Goal: Task Accomplishment & Management: Use online tool/utility

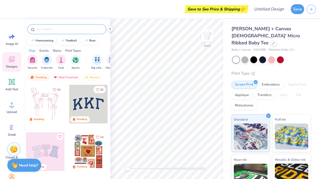
click at [53, 32] on div at bounding box center [66, 29] width 79 height 10
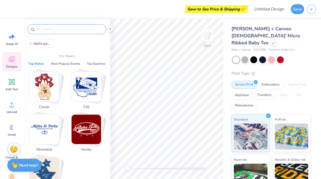
click at [49, 30] on input "text" at bounding box center [69, 29] width 67 height 5
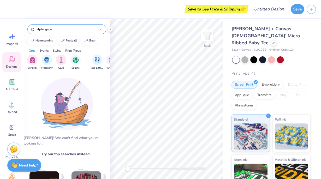
click at [72, 29] on input "alpha ga,,a" at bounding box center [67, 29] width 63 height 5
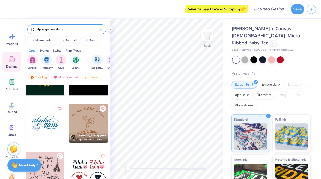
scroll to position [313, 0]
type input "alpha gamma delta"
click at [45, 127] on div at bounding box center [45, 123] width 39 height 39
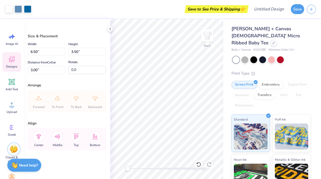
click at [8, 58] on icon at bounding box center [12, 59] width 8 height 8
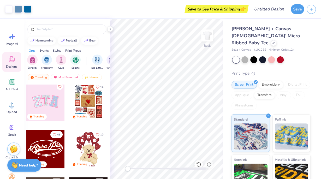
scroll to position [51, 0]
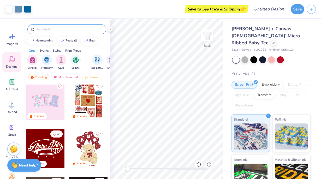
click at [62, 31] on input "text" at bounding box center [69, 29] width 67 height 5
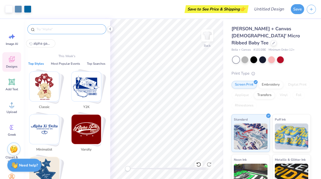
click at [43, 43] on span "alpha gamma delta" at bounding box center [42, 43] width 19 height 5
type input "alpha gamma delta"
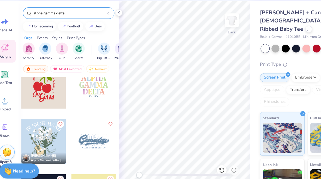
scroll to position [0, 0]
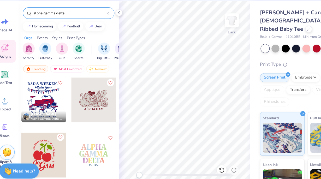
click at [58, 135] on icon "Like" at bounding box center [60, 137] width 4 height 4
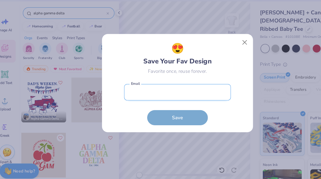
click at [176, 100] on input "email" at bounding box center [161, 97] width 92 height 14
type input "danielacarpio2102@gmail.com"
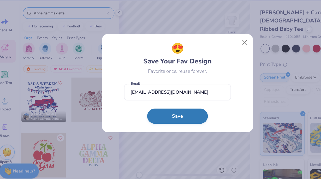
click at [165, 115] on button "Save" at bounding box center [161, 118] width 52 height 13
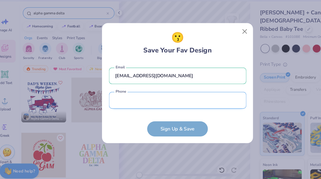
click at [150, 104] on input "tel" at bounding box center [161, 104] width 118 height 14
type input "(702) 640-9103"
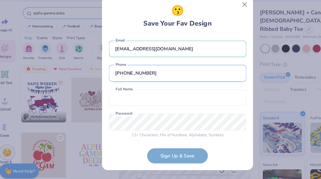
scroll to position [2, 0]
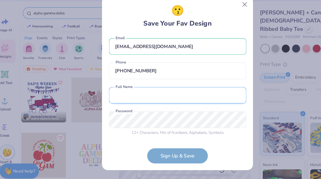
click at [132, 99] on input "text" at bounding box center [161, 100] width 118 height 14
type input "Daniela Carpio"
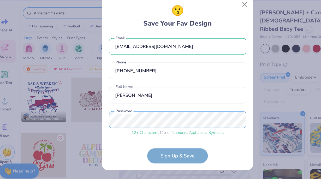
scroll to position [22, 0]
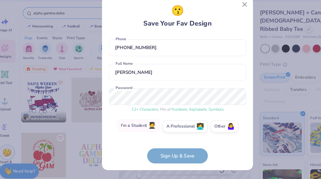
click at [132, 128] on label "I'm a Student 🧑‍🎓" at bounding box center [127, 126] width 37 height 10
click at [159, 149] on input "I'm a Student 🧑‍🎓" at bounding box center [160, 150] width 3 height 3
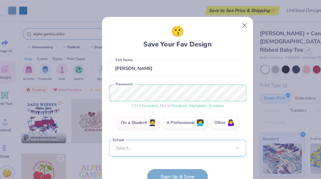
click at [148, 129] on div "Select..." at bounding box center [161, 127] width 118 height 14
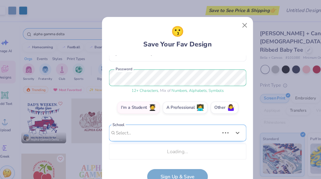
scroll to position [121, 0]
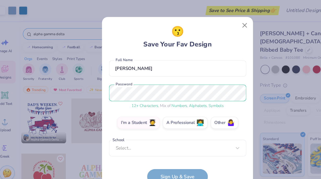
click at [217, 43] on div "😗 Save Your Fav Design danielacarpio2102@gmail.com Email (702) 640-9103 Phone D…" at bounding box center [161, 90] width 118 height 138
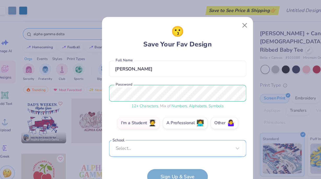
scroll to position [0, 0]
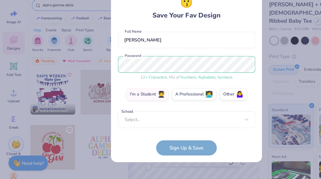
click at [156, 148] on form "danielacarpio2102@gmail.com Email (702) 640-9103 Phone Daniela Carpio Full Name…" at bounding box center [161, 103] width 118 height 111
click at [177, 150] on form "danielacarpio2102@gmail.com Email (702) 640-9103 Phone Daniela Carpio Full Name…" at bounding box center [161, 103] width 118 height 111
click at [199, 106] on label "Other 🤷‍♀️" at bounding box center [201, 105] width 24 height 10
click at [162, 149] on input "Other 🤷‍♀️" at bounding box center [160, 150] width 3 height 3
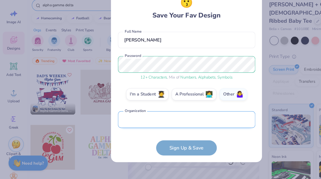
click at [177, 124] on input "text" at bounding box center [161, 128] width 118 height 14
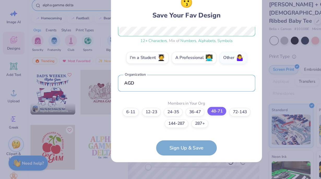
type input "AGD"
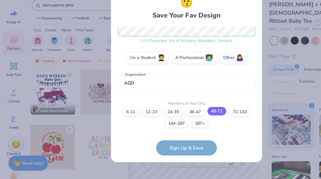
click at [189, 121] on label "48-71" at bounding box center [187, 120] width 16 height 7
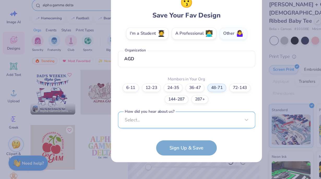
scroll to position [178, 0]
click at [164, 129] on div "Select..." at bounding box center [161, 127] width 118 height 14
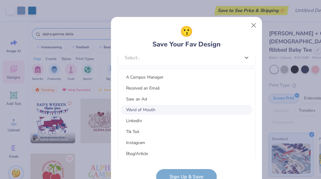
scroll to position [55, 0]
click at [150, 96] on div "Tik Tok" at bounding box center [161, 95] width 114 height 9
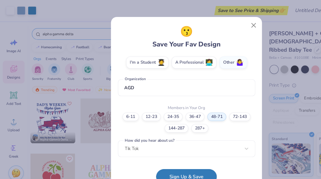
scroll to position [0, 0]
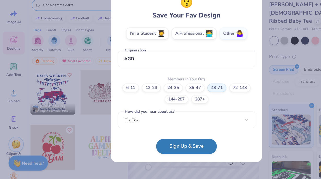
click at [157, 154] on button "Sign Up & Save" at bounding box center [161, 150] width 52 height 13
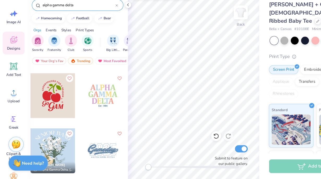
scroll to position [45, 0]
click at [59, 92] on icon "Like" at bounding box center [60, 92] width 4 height 4
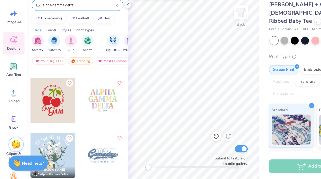
scroll to position [39, 0]
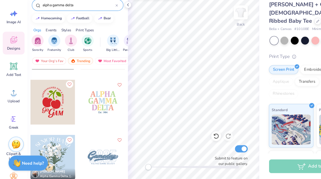
click at [59, 98] on icon "Like" at bounding box center [60, 98] width 4 height 4
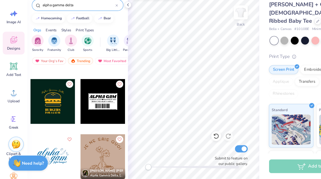
scroll to position [277, 0]
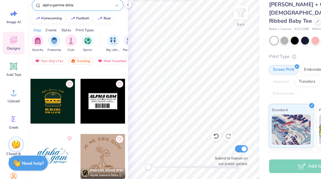
click at [57, 146] on button "Like" at bounding box center [60, 144] width 6 height 6
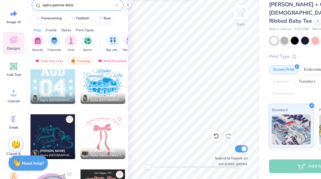
scroll to position [467, 0]
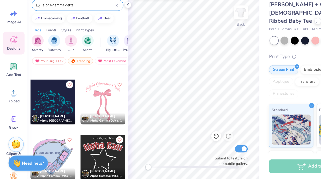
click at [74, 126] on div at bounding box center [73, 127] width 6 height 6
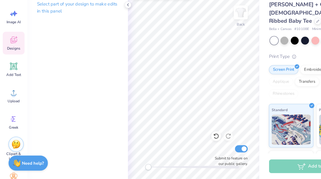
click at [10, 53] on div "Designs" at bounding box center [11, 62] width 19 height 20
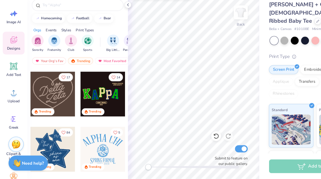
scroll to position [156, 0]
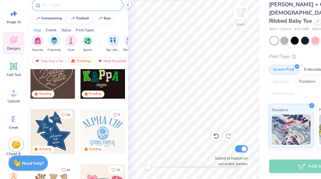
click at [74, 30] on input "text" at bounding box center [69, 29] width 67 height 5
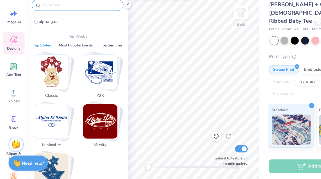
click at [45, 45] on span "alpha gamma delta" at bounding box center [42, 43] width 19 height 5
type input "alpha gamma delta"
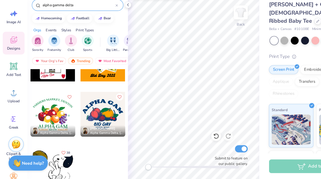
scroll to position [0, 0]
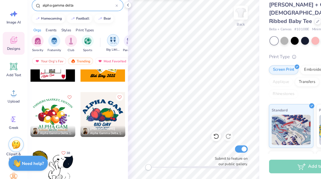
click at [98, 62] on img "filter for Big Little Reveal" at bounding box center [98, 59] width 6 height 6
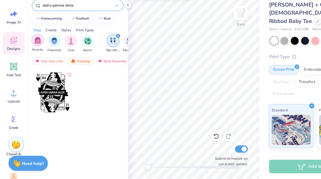
click at [35, 60] on div "filter for Sorority" at bounding box center [32, 59] width 10 height 10
click at [102, 56] on icon "filter for Big Little Reveal" at bounding box center [102, 56] width 2 height 2
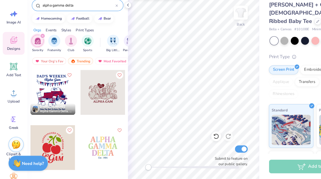
click at [100, 28] on div at bounding box center [101, 29] width 2 height 5
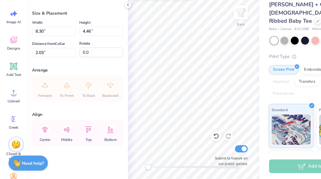
type input "8.30"
type input "4.46"
type input "2.03"
type input "9.12"
type input "4.90"
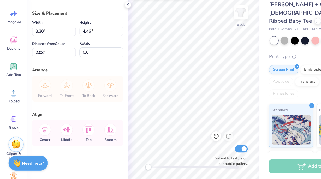
type input "2.12"
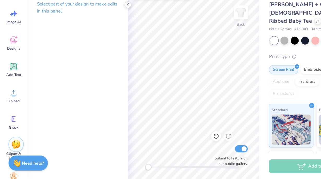
click at [110, 30] on icon at bounding box center [110, 29] width 4 height 4
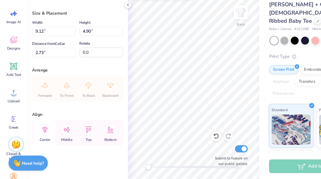
click at [39, 135] on icon at bounding box center [38, 137] width 5 height 6
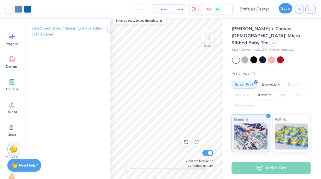
click at [280, 12] on div "Save" at bounding box center [285, 9] width 13 height 10
click at [256, 10] on input "Design Title" at bounding box center [261, 9] width 26 height 10
type input "Agd"
click at [282, 12] on button "Save" at bounding box center [285, 8] width 13 height 10
click at [287, 7] on div "Save" at bounding box center [285, 9] width 13 height 10
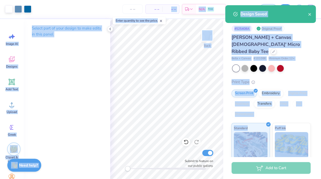
drag, startPoint x: 162, startPoint y: 20, endPoint x: 156, endPoint y: 6, distance: 15.4
click at [156, 6] on body "Art colors – – Per Item – – Total Est. Delivery N/A Free Design Title Agd Save …" at bounding box center [160, 89] width 321 height 179
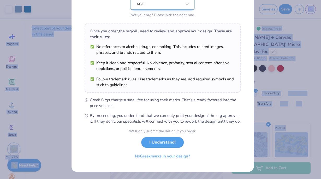
scroll to position [62, 0]
click at [170, 147] on button "I Understand!" at bounding box center [162, 141] width 43 height 11
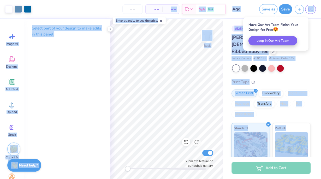
click at [167, 11] on span "– –" at bounding box center [171, 9] width 10 height 5
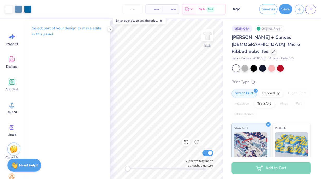
click at [157, 9] on span "– –" at bounding box center [154, 9] width 10 height 5
click at [156, 11] on span "– –" at bounding box center [154, 9] width 10 height 5
click at [135, 10] on input "number" at bounding box center [133, 8] width 20 height 9
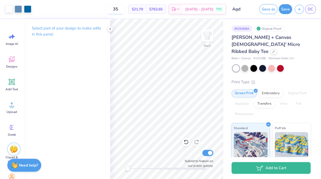
type input "3"
type input "50"
click at [109, 30] on icon at bounding box center [110, 29] width 4 height 4
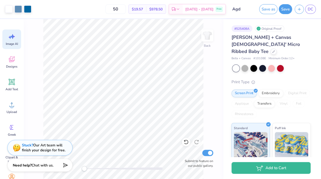
click at [9, 41] on div "Image AI" at bounding box center [11, 40] width 19 height 20
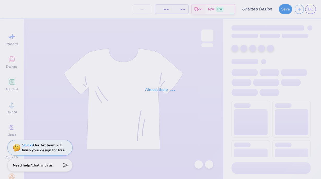
type input "Agd"
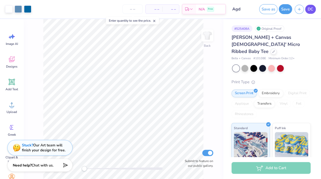
click at [312, 10] on span "DC" at bounding box center [310, 9] width 5 height 6
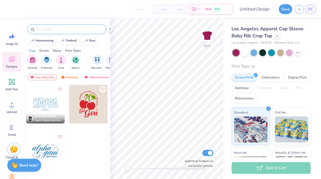
click at [44, 30] on input "text" at bounding box center [69, 29] width 67 height 5
click at [9, 37] on icon at bounding box center [12, 37] width 8 height 8
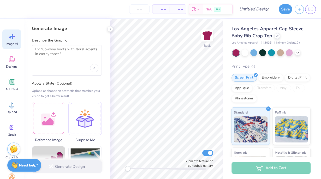
click at [54, 65] on div at bounding box center [66, 68] width 63 height 8
click at [48, 57] on textarea at bounding box center [66, 53] width 63 height 13
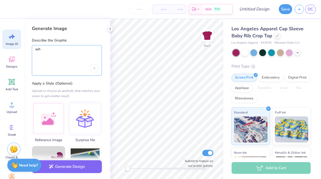
type textarea "w"
type textarea "g"
type textarea "m"
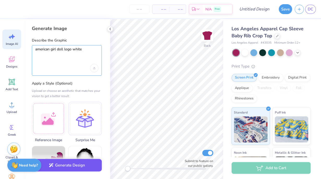
type textarea "american girl doll logo white"
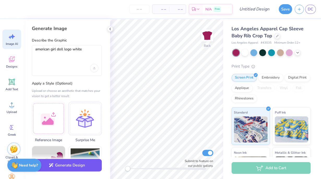
click at [86, 162] on button "Generate Design" at bounding box center [67, 165] width 70 height 13
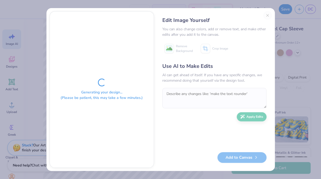
click at [267, 16] on div "Edit Image Yourself You can also change colors, add or remove text, and make ot…" at bounding box center [214, 89] width 115 height 157
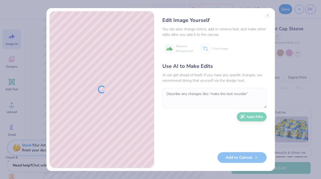
click at [109, 88] on div at bounding box center [102, 89] width 104 height 156
click at [268, 14] on div "Edit Image Yourself You can also change colors, add or remove text, and make ot…" at bounding box center [214, 89] width 115 height 157
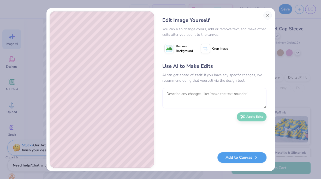
click at [192, 98] on textarea at bounding box center [214, 98] width 104 height 20
type textarea "now change the text to Alpha Gamma Delta and make it all in a line"
click at [246, 112] on button "Apply Edits" at bounding box center [252, 115] width 30 height 9
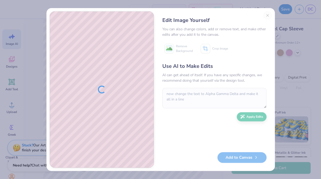
click at [92, 98] on div at bounding box center [102, 89] width 104 height 156
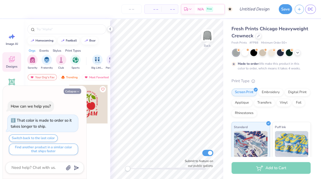
click at [75, 92] on button "Collapse" at bounding box center [73, 91] width 18 height 5
type textarea "x"
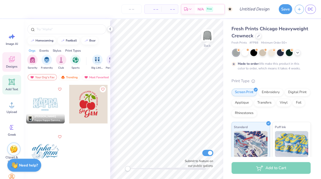
click at [8, 90] on span "Add Text" at bounding box center [11, 89] width 13 height 4
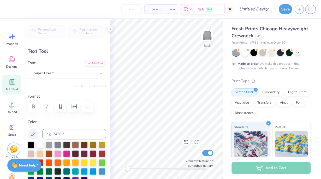
click at [18, 17] on div "– – Per Item – – Total Est. Delivery N/A Free" at bounding box center [120, 9] width 225 height 18
click at [16, 39] on div "Image AI" at bounding box center [11, 40] width 19 height 20
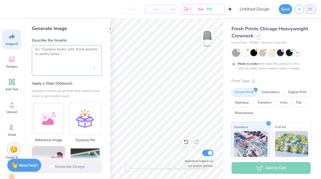
click at [40, 52] on textarea at bounding box center [66, 53] width 63 height 13
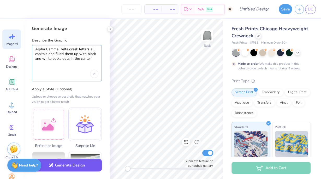
type textarea "Alpha Gamma Delta greek letters all capitals and filled them up with black and …"
click at [65, 165] on button "Generate Design" at bounding box center [67, 165] width 70 height 13
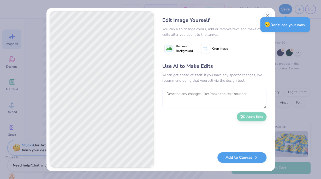
click at [187, 108] on textarea at bounding box center [214, 98] width 104 height 20
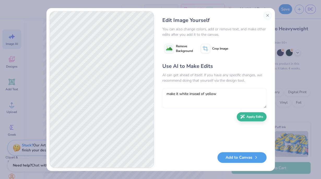
type textarea "make it white insead of yellow"
click at [241, 159] on button "Add to Canvas" at bounding box center [242, 156] width 49 height 11
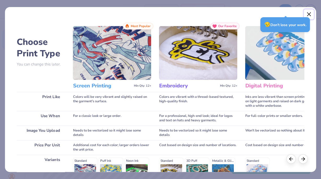
click at [309, 14] on button "Close" at bounding box center [309, 14] width 10 height 10
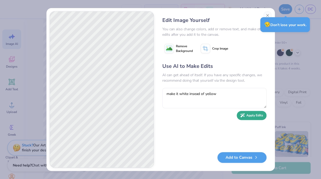
click at [258, 118] on button "Apply Edits" at bounding box center [252, 115] width 30 height 9
